Goal: Transaction & Acquisition: Subscribe to service/newsletter

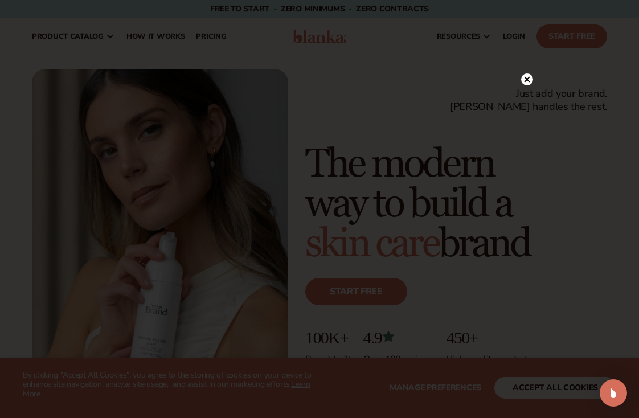
click at [531, 81] on circle at bounding box center [527, 79] width 12 height 12
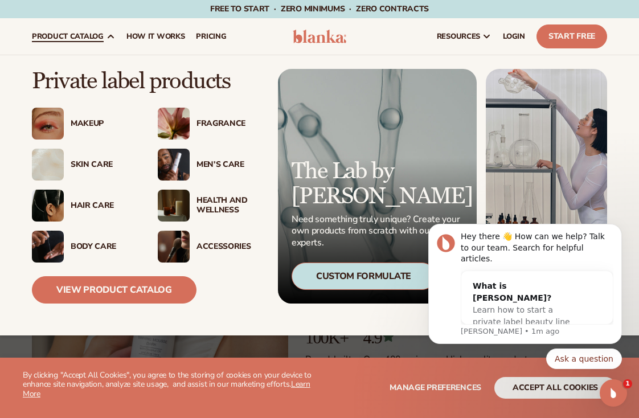
click at [199, 121] on div "Fragrance" at bounding box center [228, 124] width 64 height 10
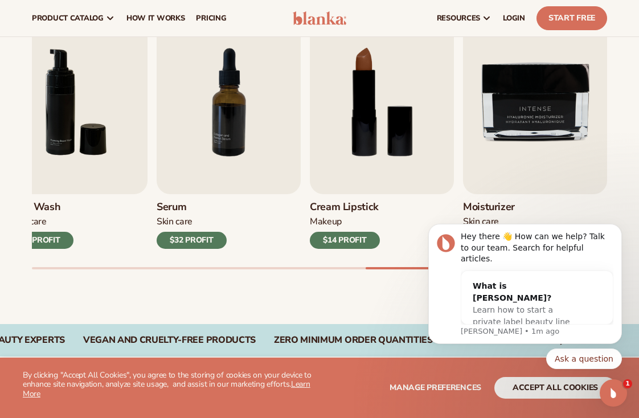
scroll to position [389, 0]
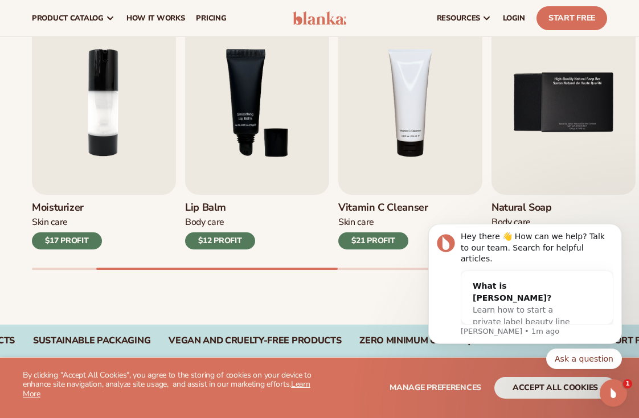
click at [68, 208] on h3 "Moisturizer" at bounding box center [67, 208] width 70 height 13
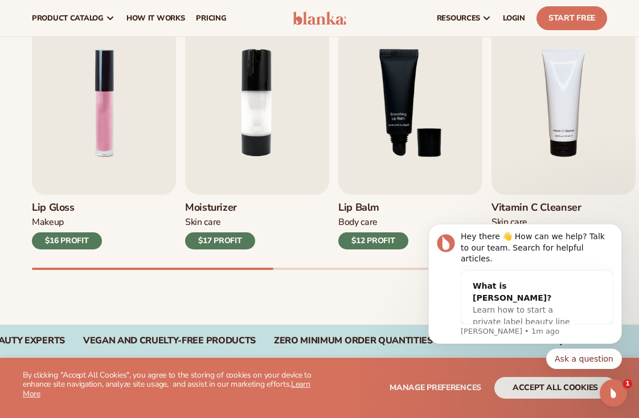
click at [47, 208] on h3 "Lip Gloss" at bounding box center [67, 208] width 70 height 13
click at [51, 225] on div "Makeup" at bounding box center [67, 222] width 70 height 12
click at [104, 125] on img "1 / 9" at bounding box center [104, 103] width 144 height 184
click at [89, 101] on img "1 / 9" at bounding box center [104, 103] width 144 height 184
click at [69, 237] on div "$16 PROFIT" at bounding box center [67, 240] width 70 height 17
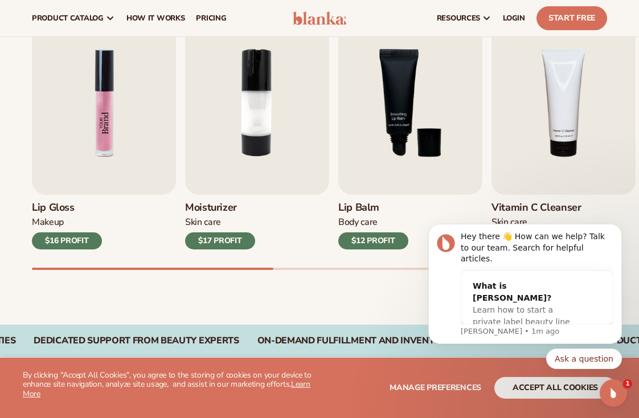
click at [99, 134] on img "1 / 9" at bounding box center [104, 103] width 144 height 184
click at [57, 205] on h3 "Lip Gloss" at bounding box center [67, 208] width 70 height 13
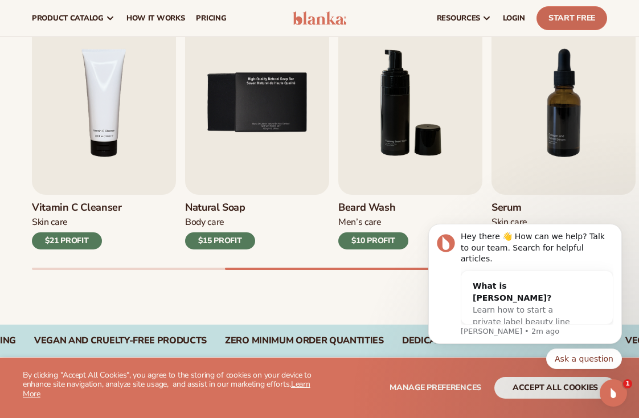
click at [566, 18] on link "Start Free" at bounding box center [571, 18] width 71 height 24
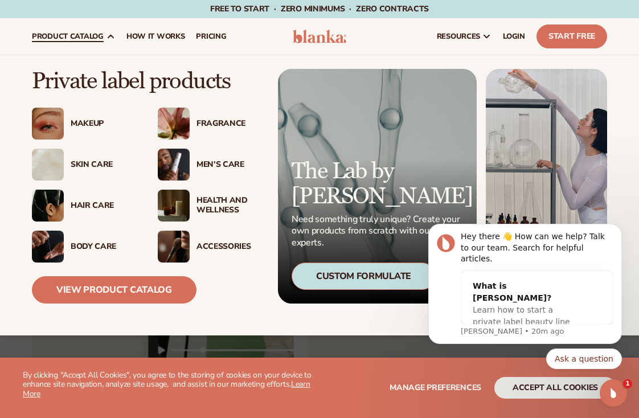
click at [227, 248] on div "Accessories" at bounding box center [228, 247] width 64 height 10
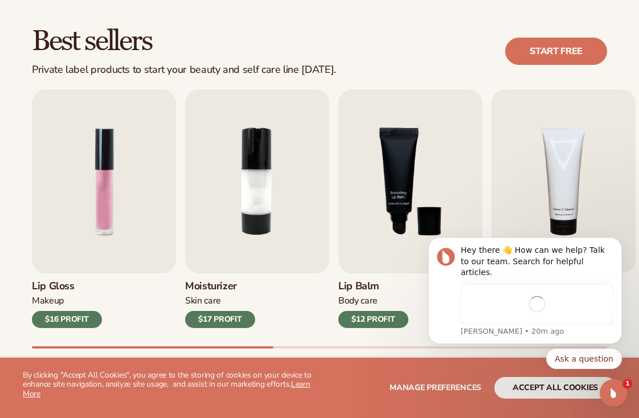
scroll to position [313, 0]
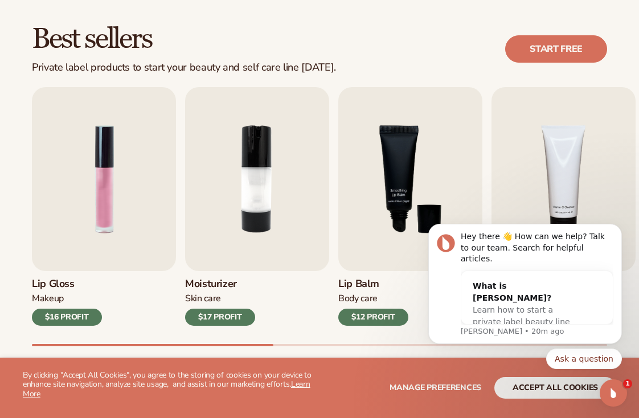
click at [47, 280] on h3 "Lip Gloss" at bounding box center [67, 284] width 70 height 13
click at [76, 220] on img "1 / 9" at bounding box center [104, 179] width 144 height 184
click at [99, 194] on img "1 / 9" at bounding box center [104, 179] width 144 height 184
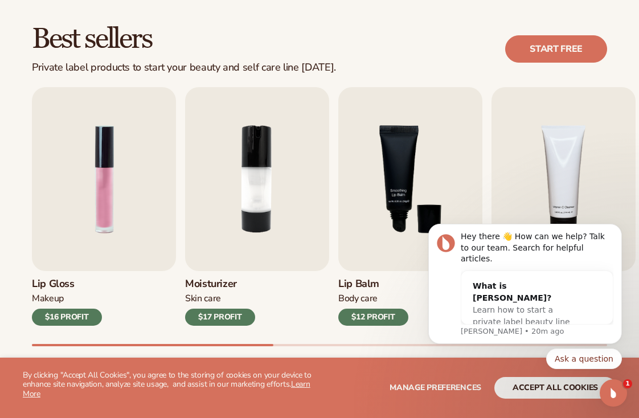
click at [72, 311] on div "$16 PROFIT" at bounding box center [67, 317] width 70 height 17
click at [537, 52] on link "Start free" at bounding box center [556, 48] width 102 height 27
